Goal: Information Seeking & Learning: Compare options

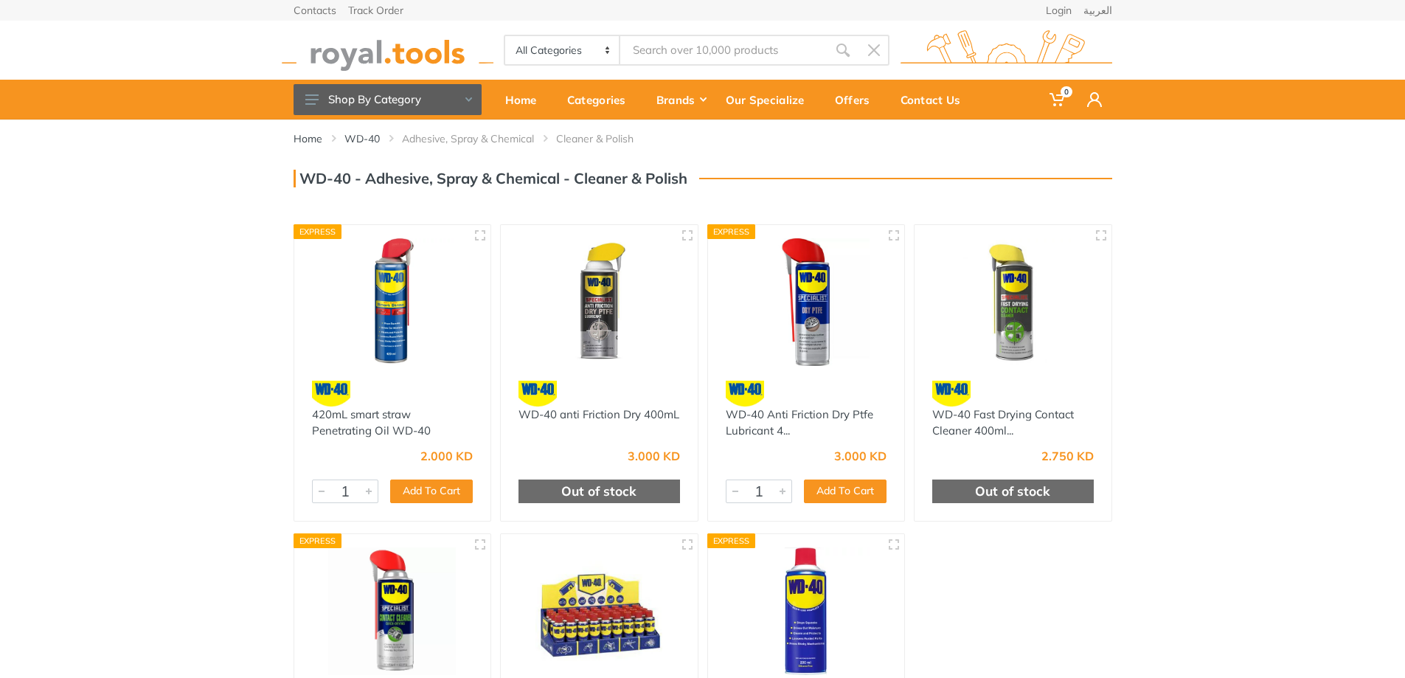
click at [584, 341] on img at bounding box center [599, 302] width 170 height 128
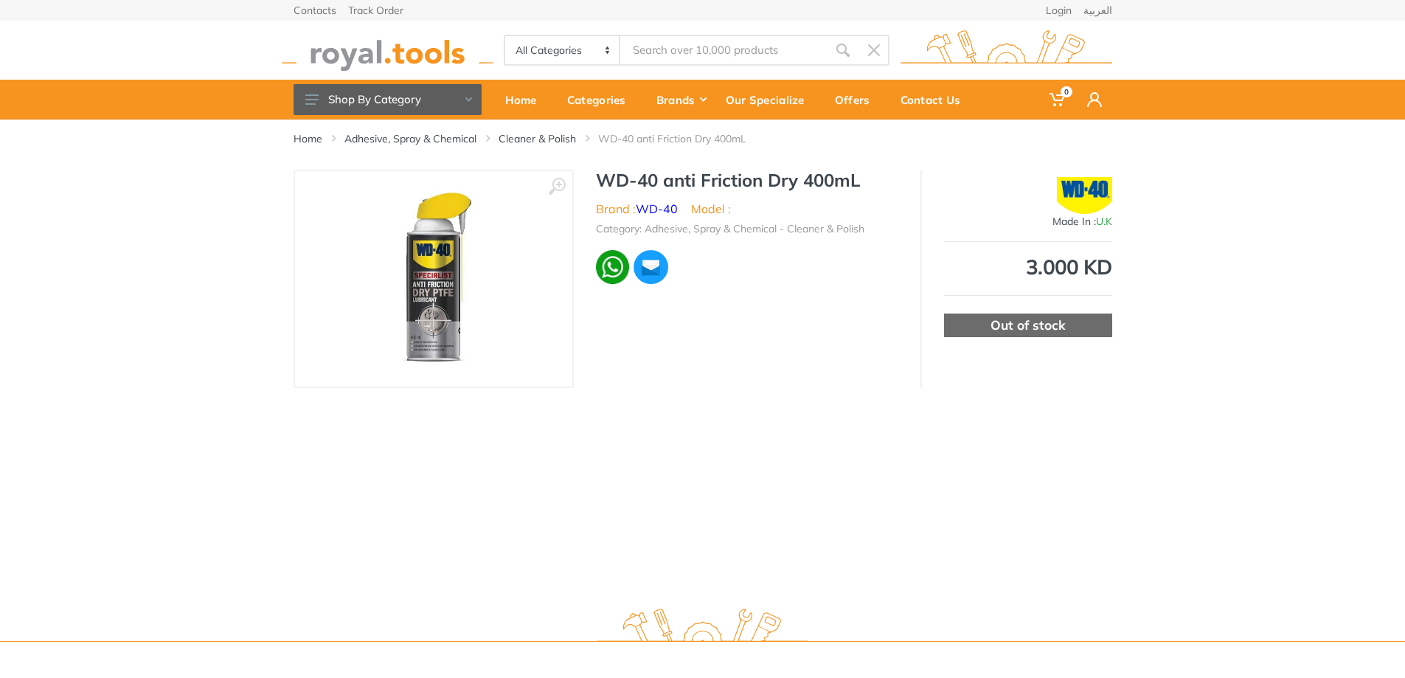
click at [437, 293] on img at bounding box center [434, 279] width 186 height 186
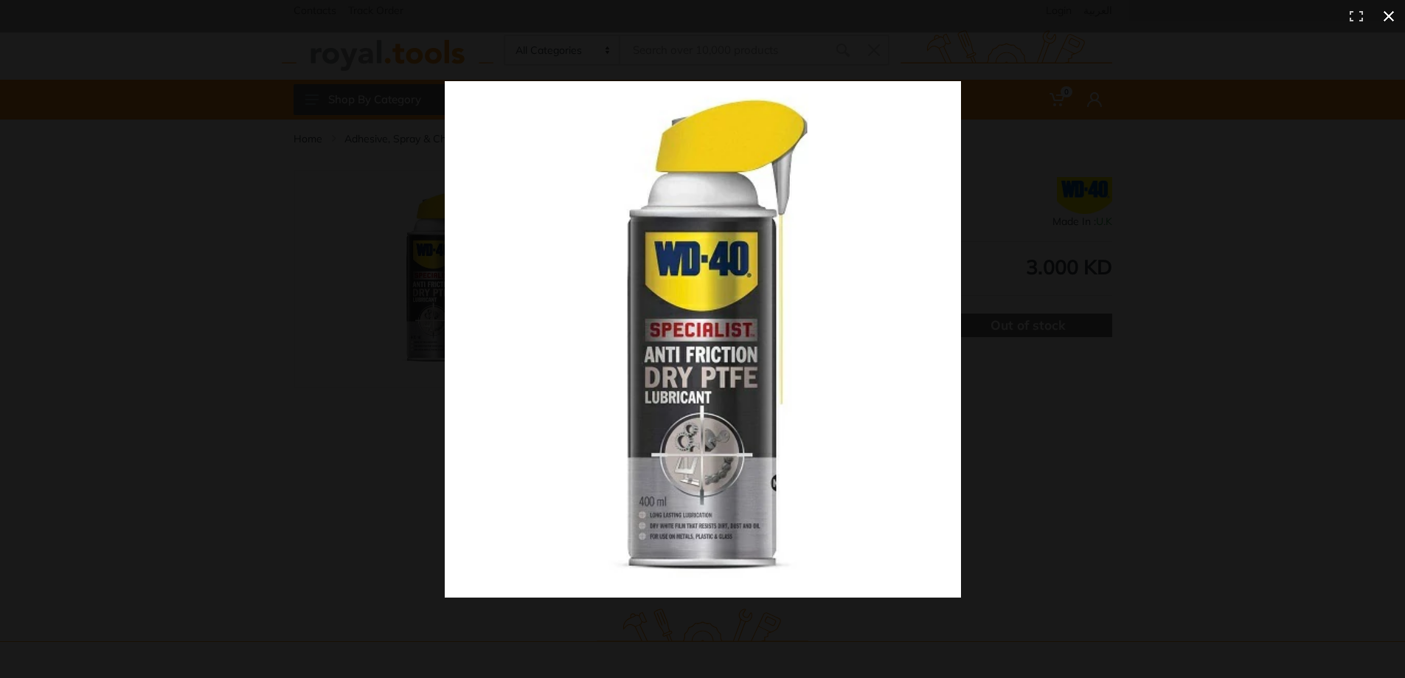
click at [150, 153] on div at bounding box center [702, 339] width 1405 height 678
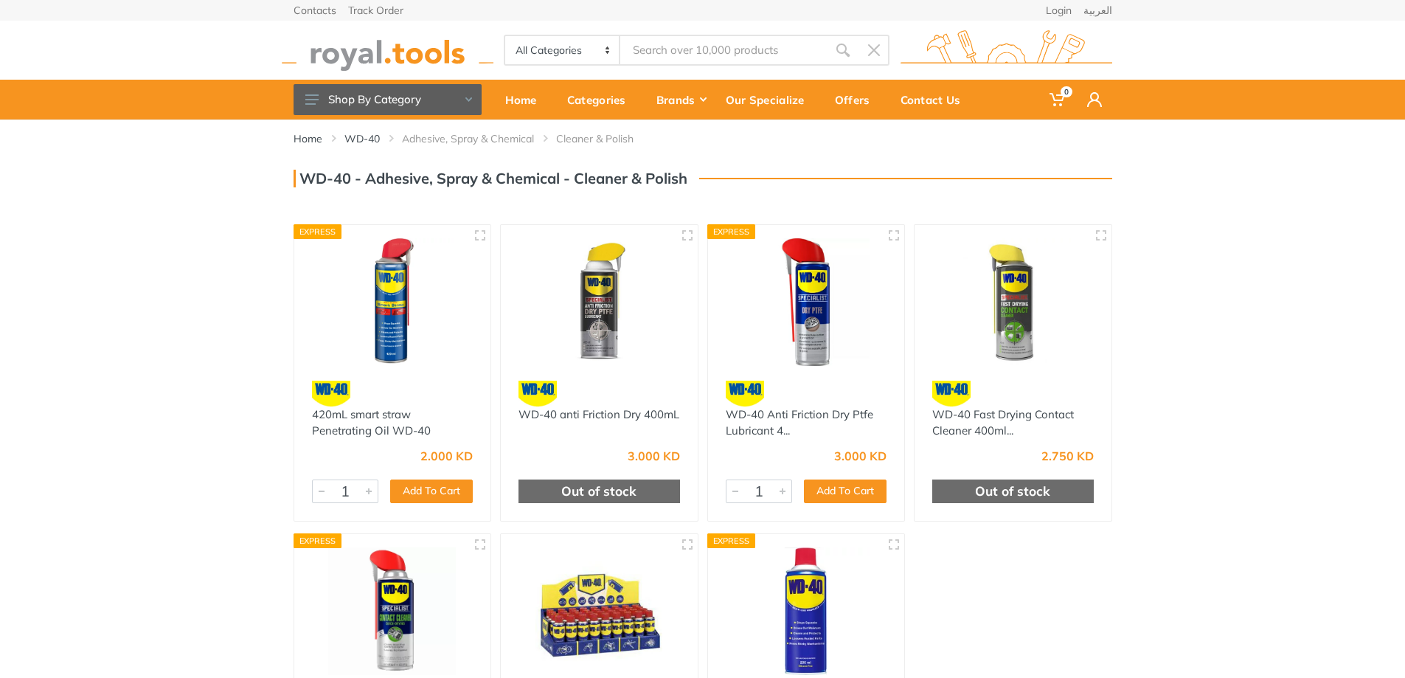
click at [793, 300] on img at bounding box center [806, 302] width 170 height 128
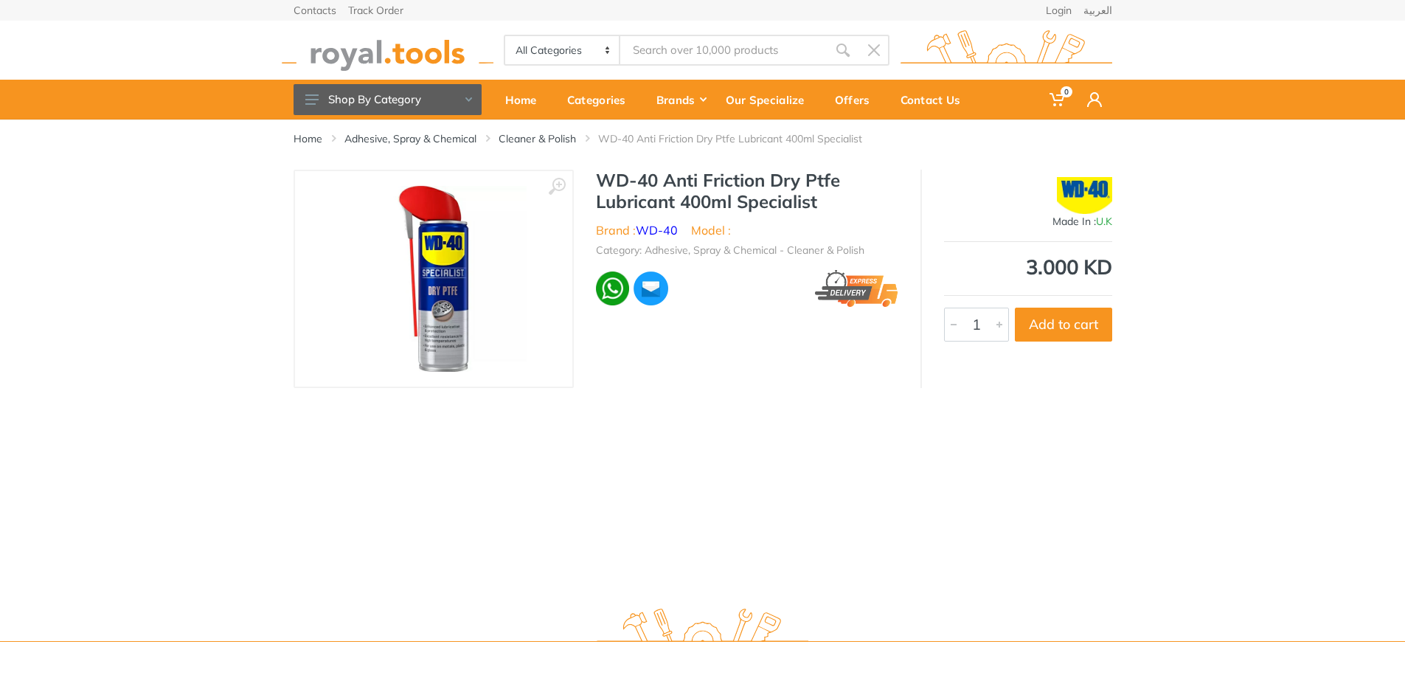
click at [444, 284] on img at bounding box center [433, 279] width 187 height 186
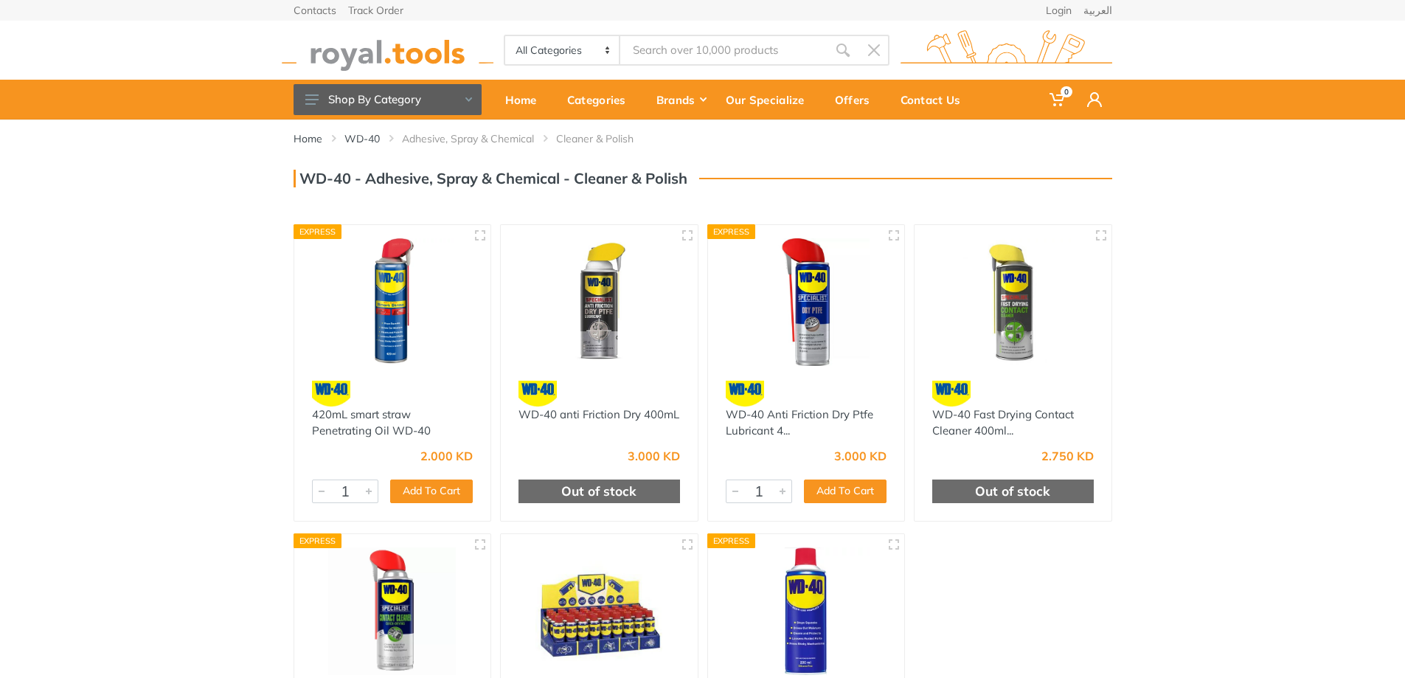
click at [603, 252] on img at bounding box center [599, 302] width 170 height 128
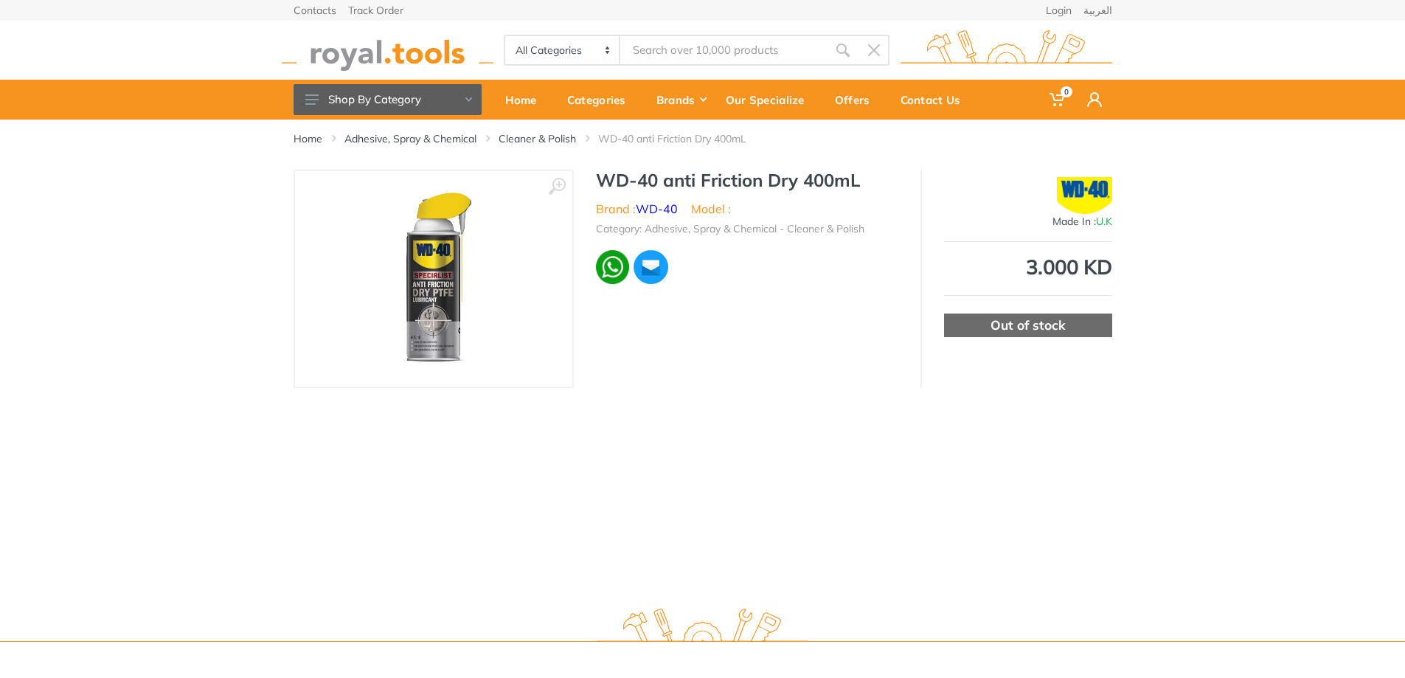
click at [400, 309] on img at bounding box center [434, 279] width 186 height 186
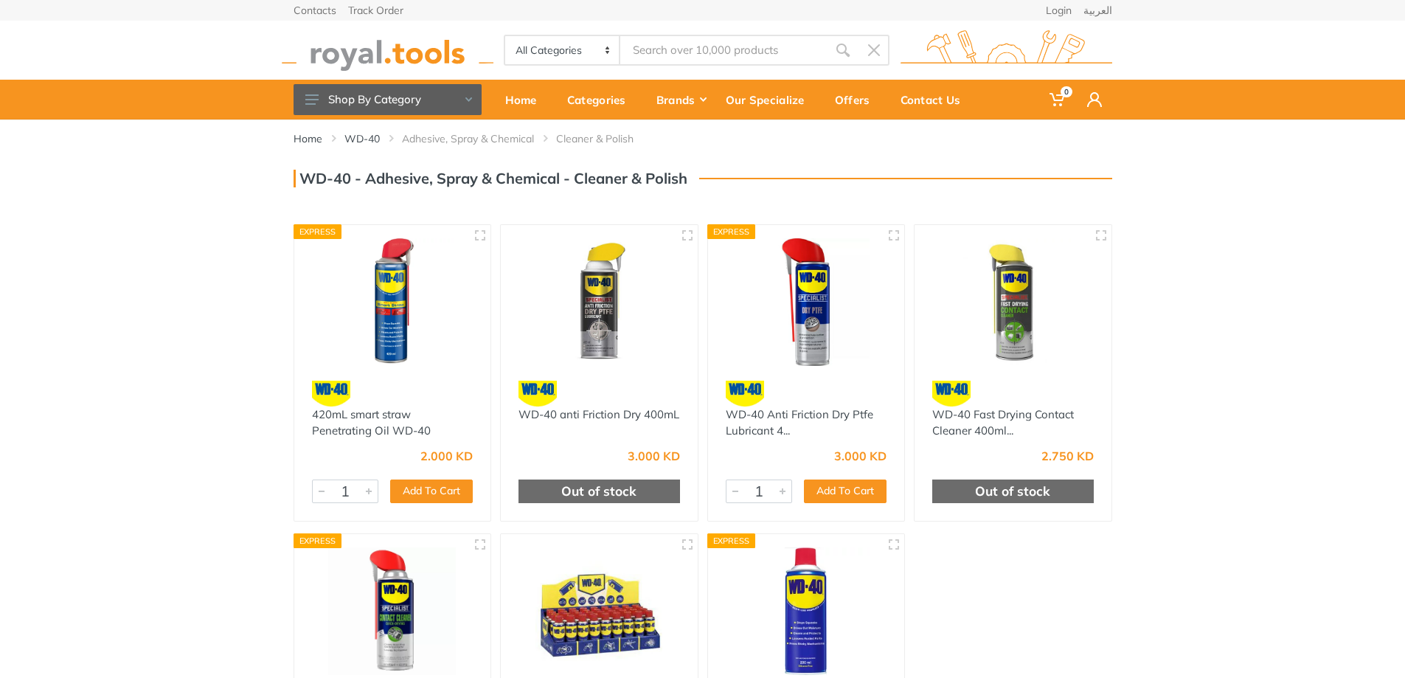
click at [791, 297] on img at bounding box center [806, 302] width 170 height 128
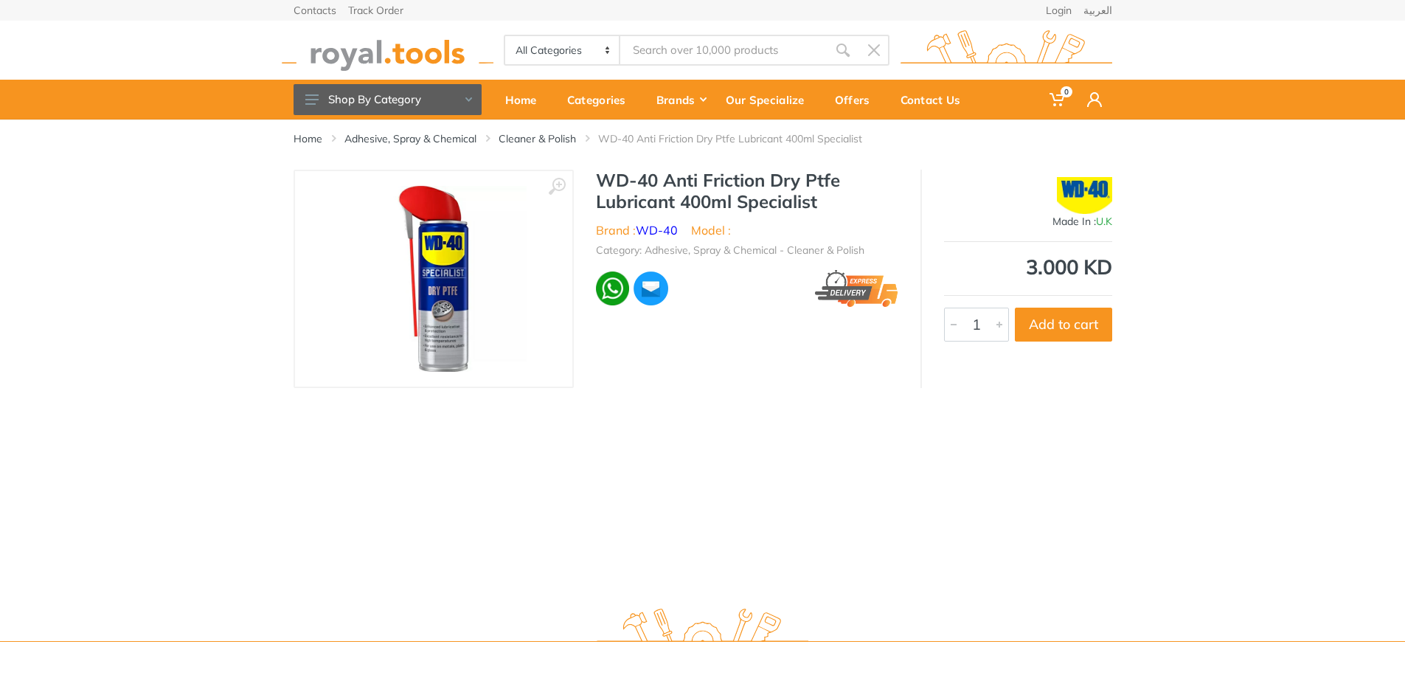
click at [443, 327] on img at bounding box center [433, 279] width 187 height 186
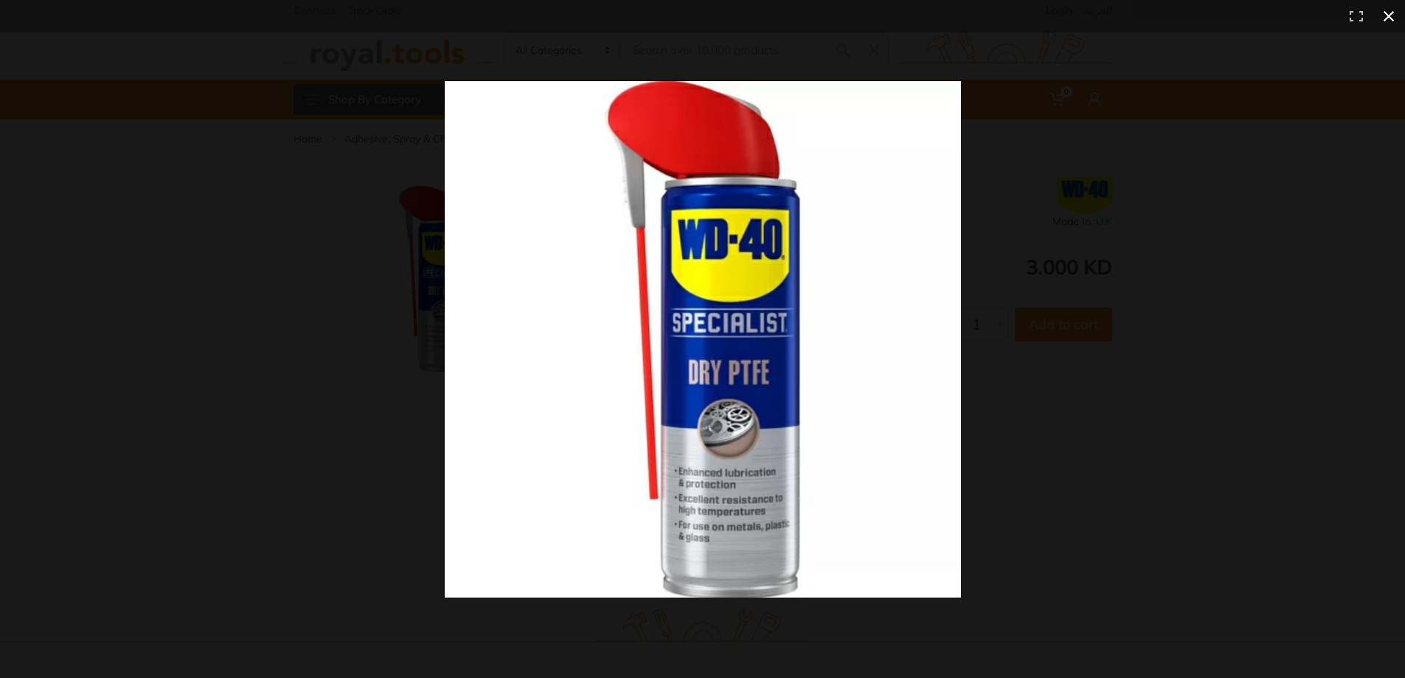
click at [279, 374] on div at bounding box center [702, 339] width 1405 height 678
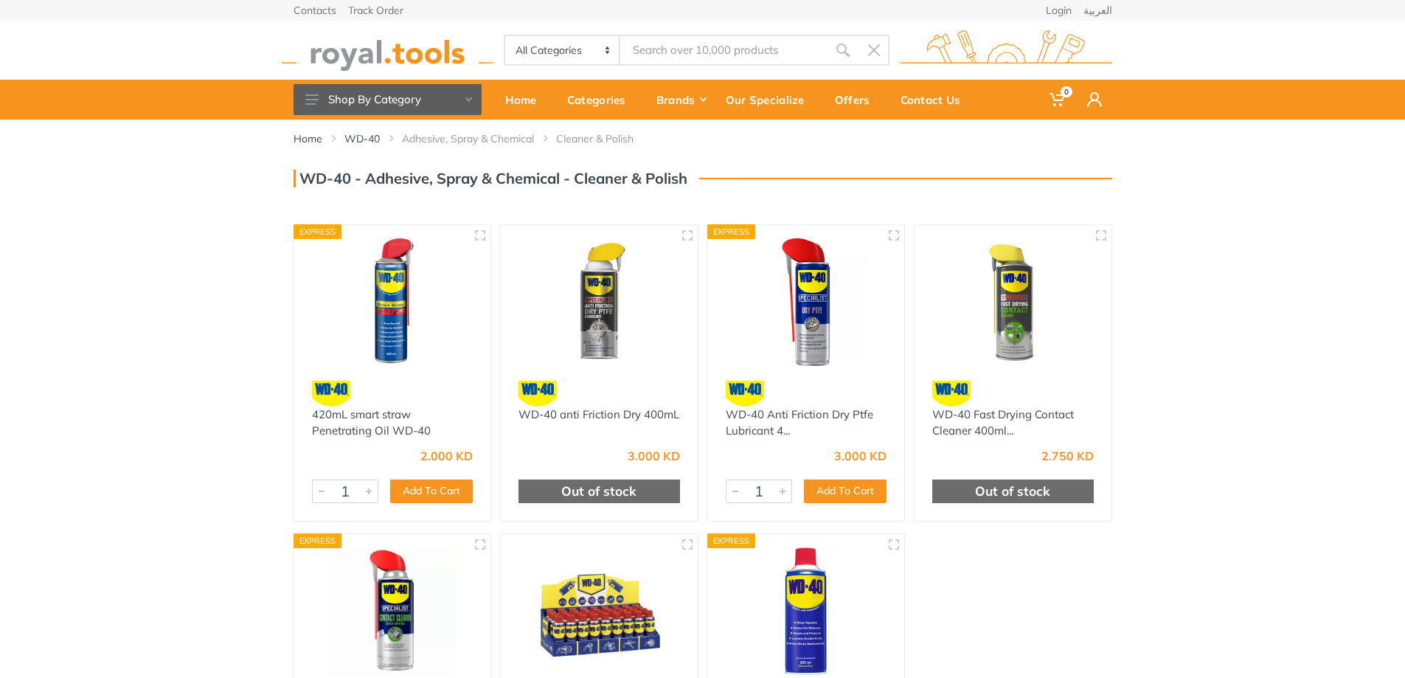
click at [607, 330] on img at bounding box center [599, 302] width 170 height 128
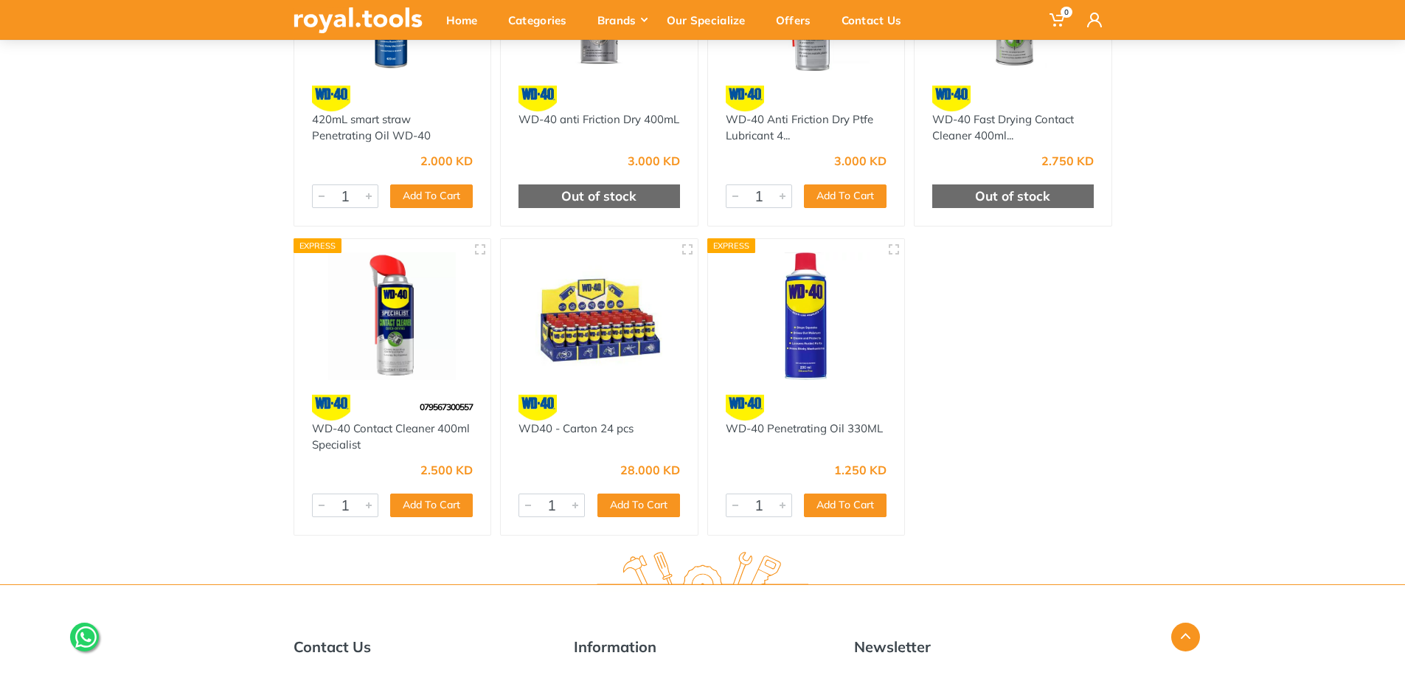
scroll to position [74, 0]
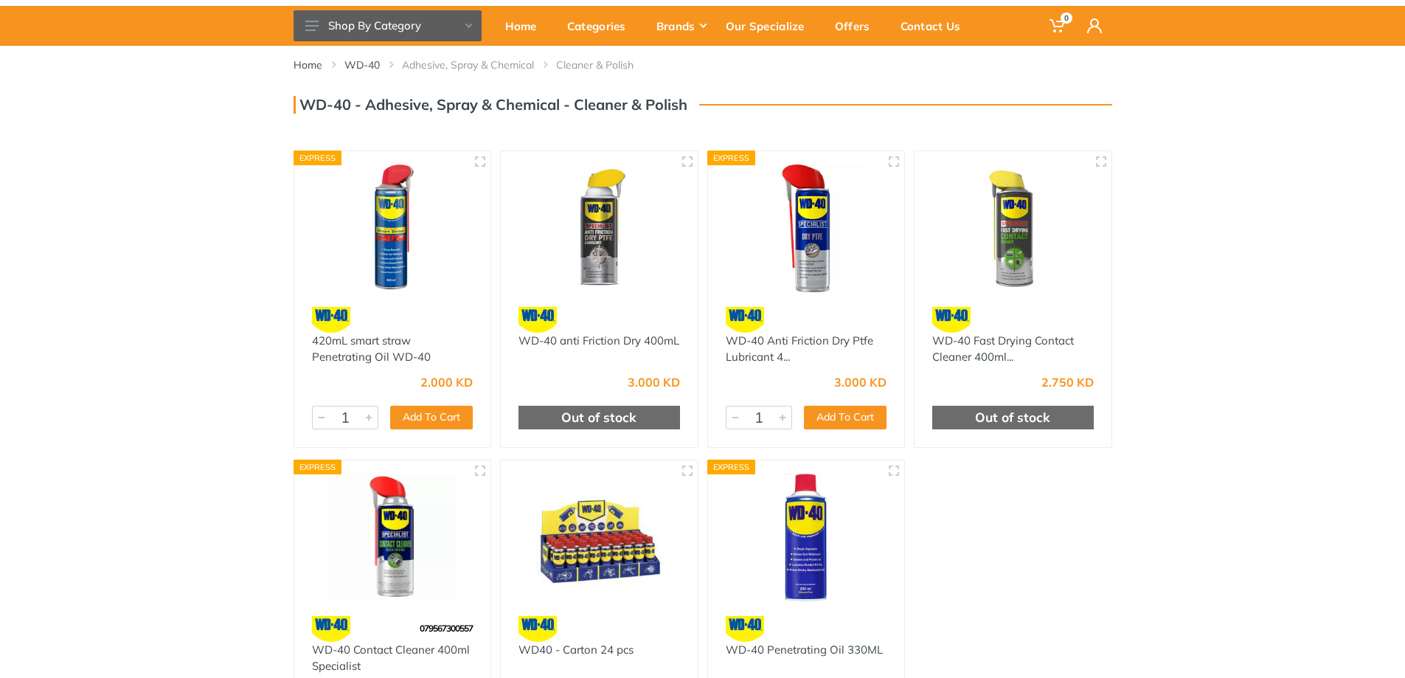
click at [620, 202] on img at bounding box center [599, 228] width 170 height 128
